Goal: Find specific page/section: Find specific page/section

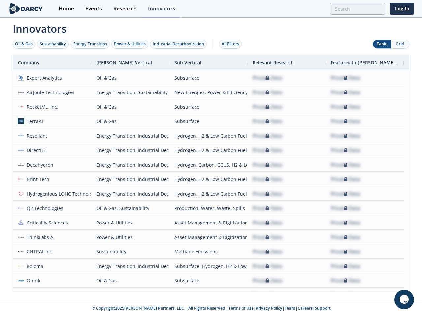
click at [24, 44] on div "Oil & Gas" at bounding box center [23, 44] width 17 height 6
click at [53, 44] on div "Sustainability" at bounding box center [53, 44] width 26 height 6
click at [90, 44] on div "Energy Transition" at bounding box center [90, 44] width 34 height 6
click at [131, 44] on div "Power & Utilities" at bounding box center [130, 44] width 32 height 6
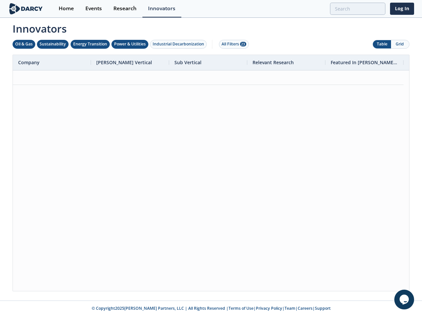
click at [180, 44] on div "Industrial Decarbonization" at bounding box center [178, 44] width 51 height 6
click at [232, 44] on div "All Filters 28" at bounding box center [234, 44] width 25 height 6
